Goal: Task Accomplishment & Management: Use online tool/utility

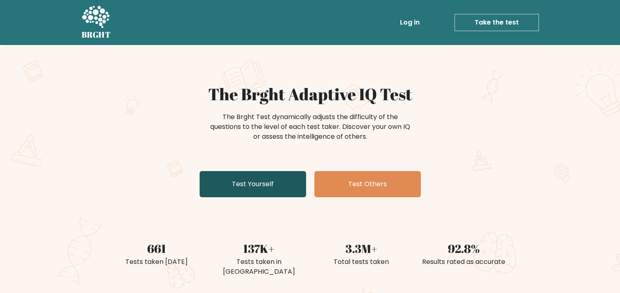
click at [264, 184] on link "Test Yourself" at bounding box center [253, 184] width 107 height 26
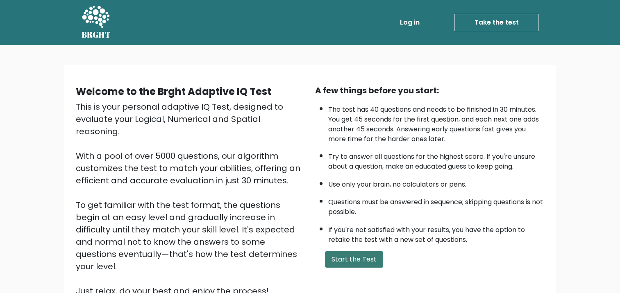
click at [345, 257] on button "Start the Test" at bounding box center [354, 260] width 58 height 16
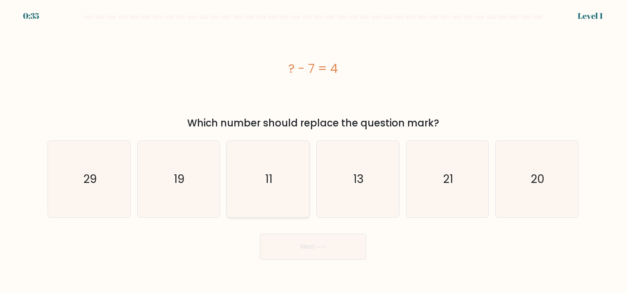
click at [262, 168] on icon "11" at bounding box center [268, 179] width 77 height 77
click at [313, 151] on input "c. 11" at bounding box center [313, 149] width 0 height 4
radio input "true"
click at [306, 239] on button "Next" at bounding box center [313, 247] width 107 height 26
